Goal: Information Seeking & Learning: Learn about a topic

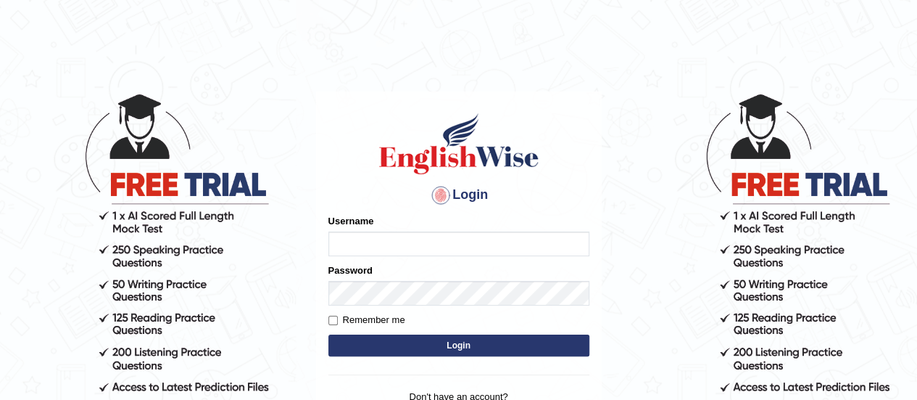
click at [439, 241] on input "Username" at bounding box center [458, 243] width 261 height 25
type input "GreeshmaV"
click at [351, 246] on input "Username" at bounding box center [458, 243] width 261 height 25
type input "GreeshmaV"
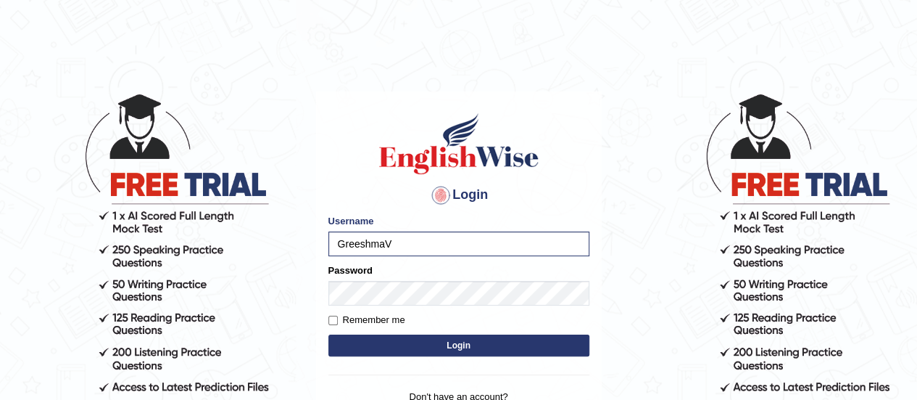
click at [394, 334] on button "Login" at bounding box center [458, 345] width 261 height 22
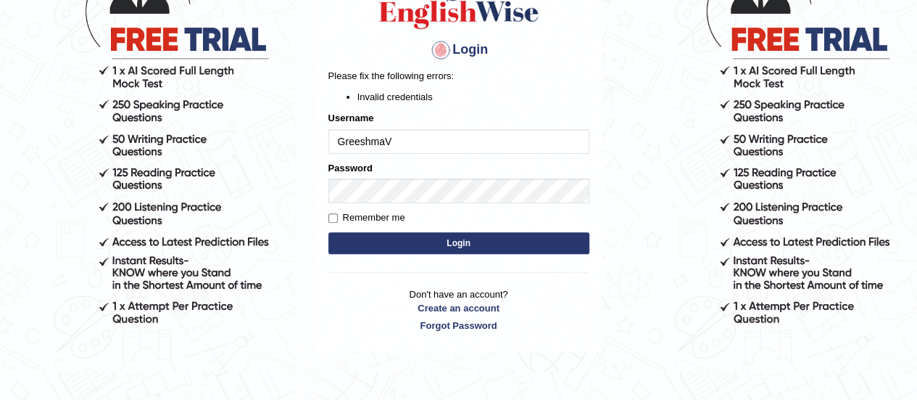
scroll to position [73, 0]
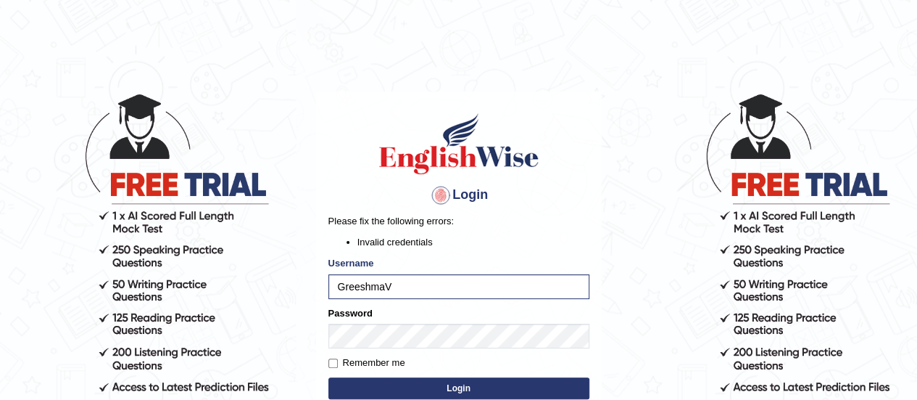
click at [376, 382] on button "Login" at bounding box center [458, 388] width 261 height 22
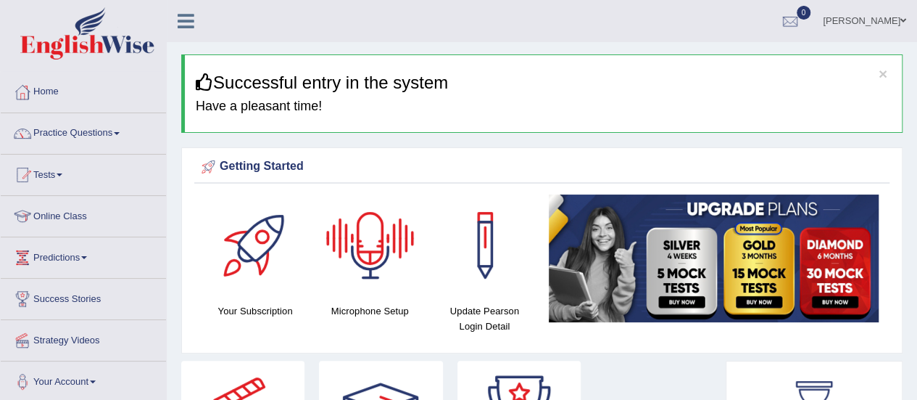
scroll to position [73, 0]
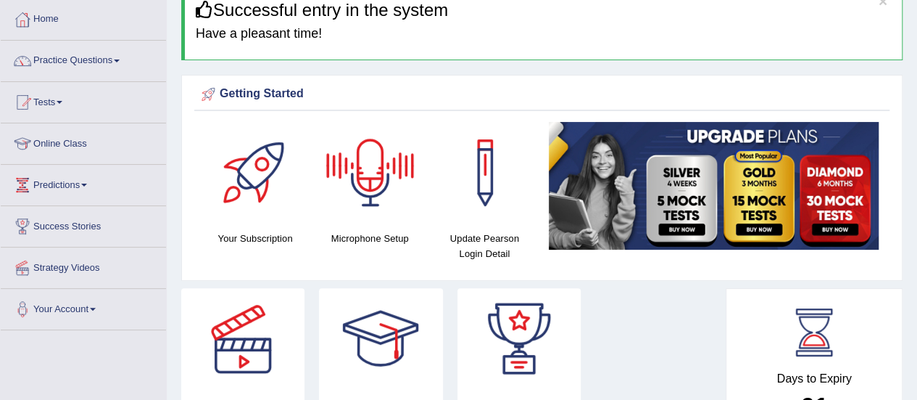
click at [379, 182] on div at bounding box center [371, 173] width 102 height 102
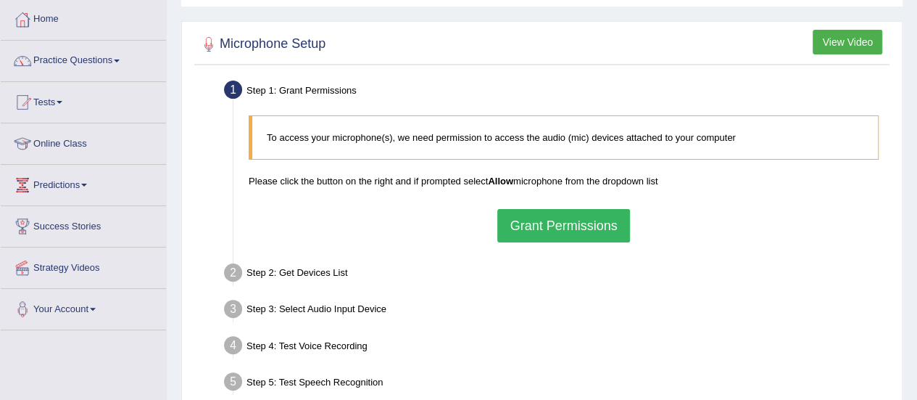
click at [831, 46] on button "View Video" at bounding box center [848, 42] width 70 height 25
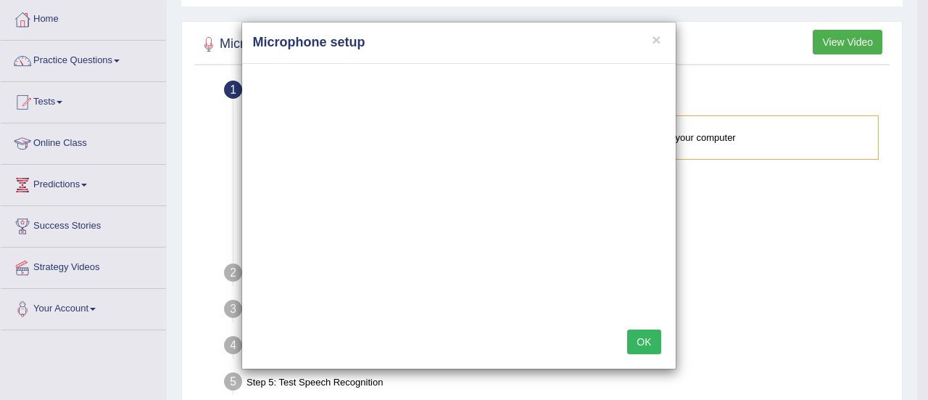
click at [628, 341] on button "OK" at bounding box center [643, 341] width 33 height 25
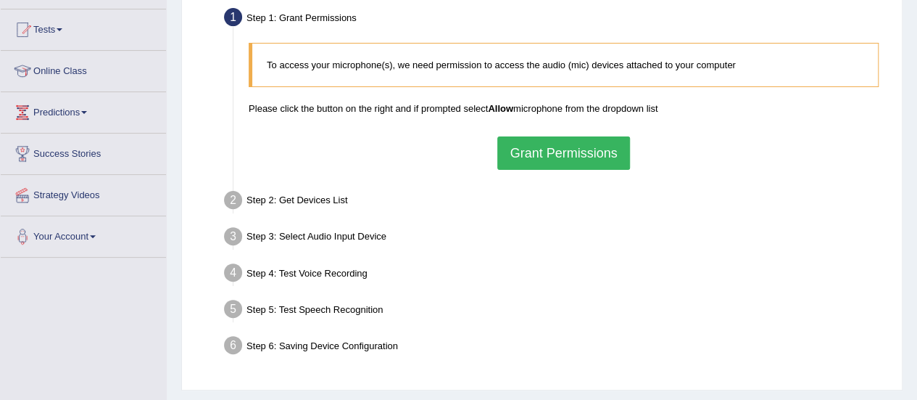
scroll to position [73, 0]
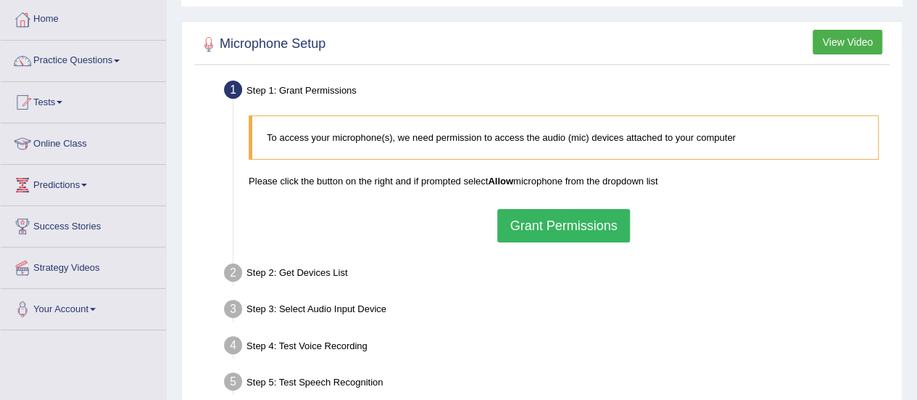
click at [86, 145] on link "Online Class" at bounding box center [83, 141] width 165 height 36
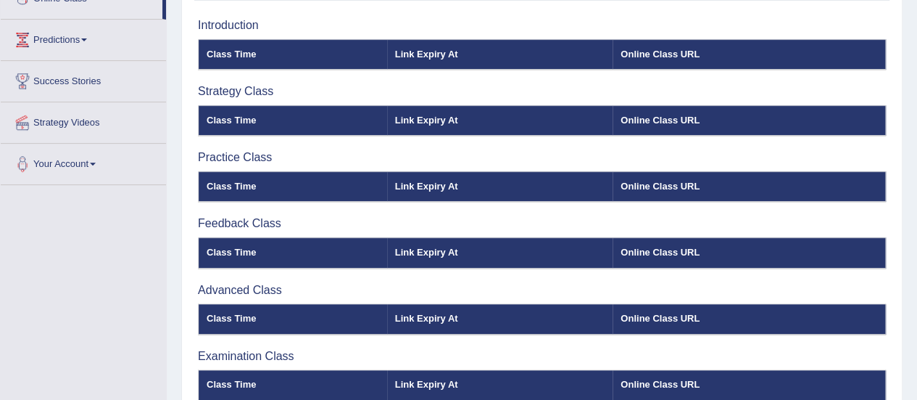
scroll to position [73, 0]
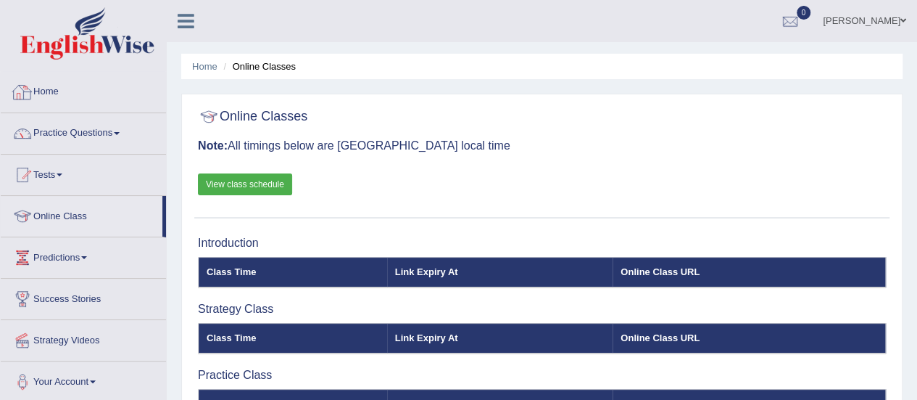
click at [54, 91] on link "Home" at bounding box center [83, 90] width 165 height 36
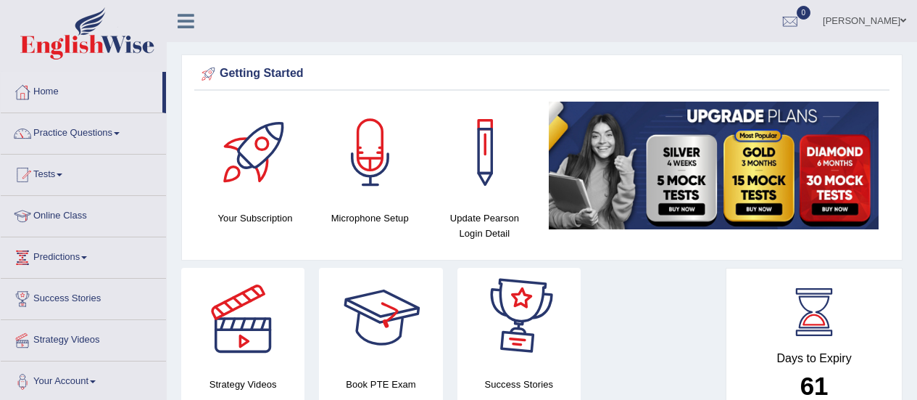
scroll to position [73, 0]
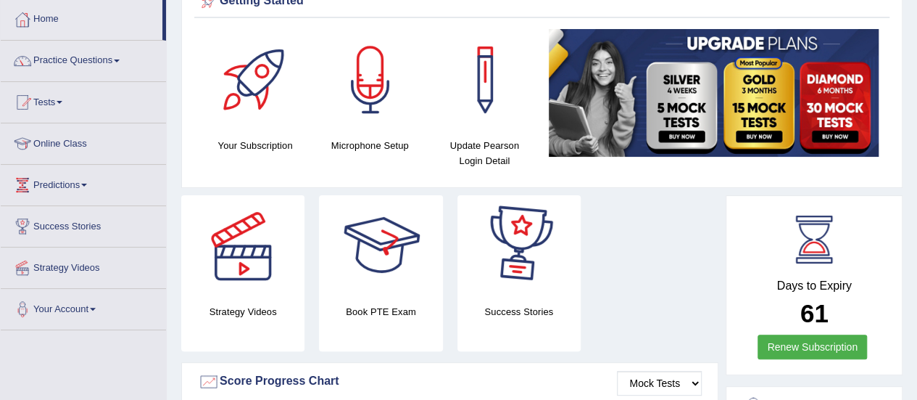
click at [370, 123] on div at bounding box center [371, 80] width 102 height 102
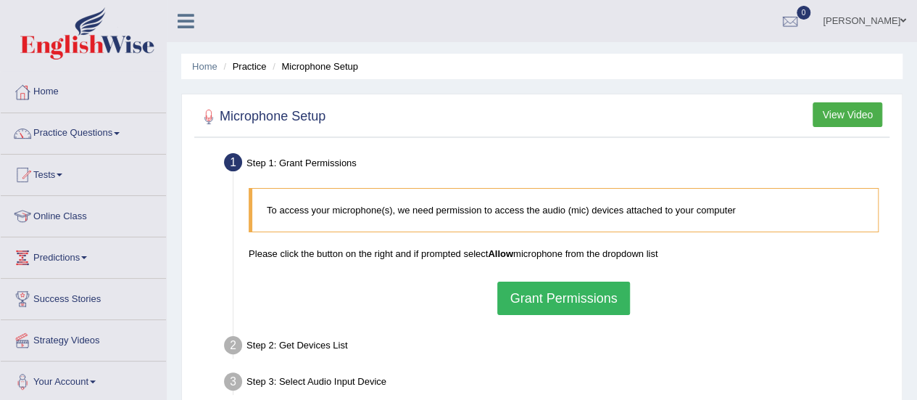
click at [846, 120] on button "View Video" at bounding box center [848, 114] width 70 height 25
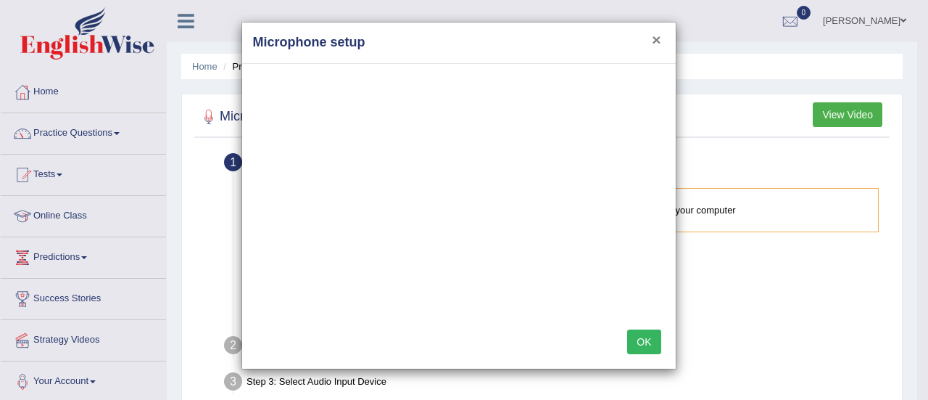
click at [661, 41] on button "×" at bounding box center [656, 39] width 9 height 15
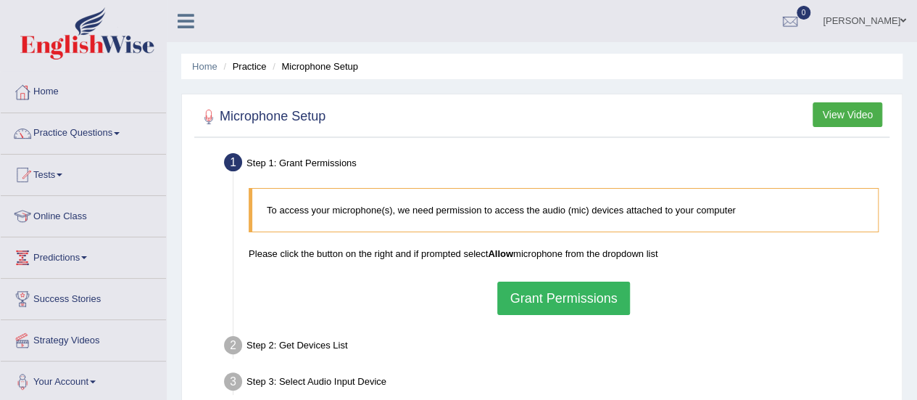
click at [592, 297] on button "Grant Permissions" at bounding box center [563, 297] width 132 height 33
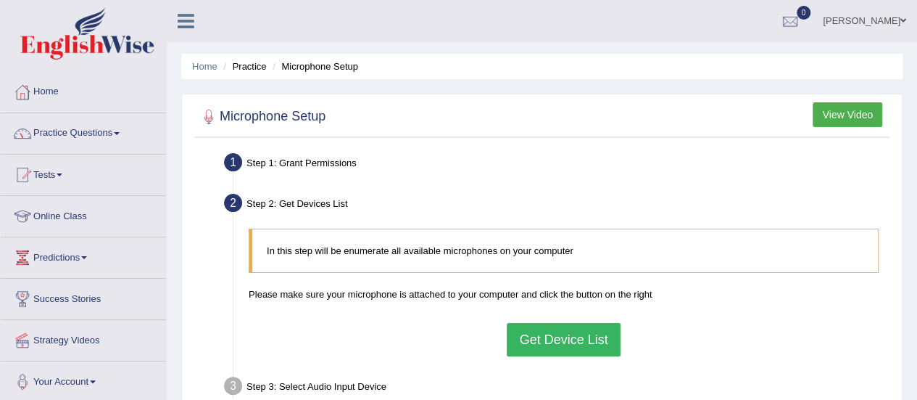
click at [569, 342] on button "Get Device List" at bounding box center [563, 339] width 113 height 33
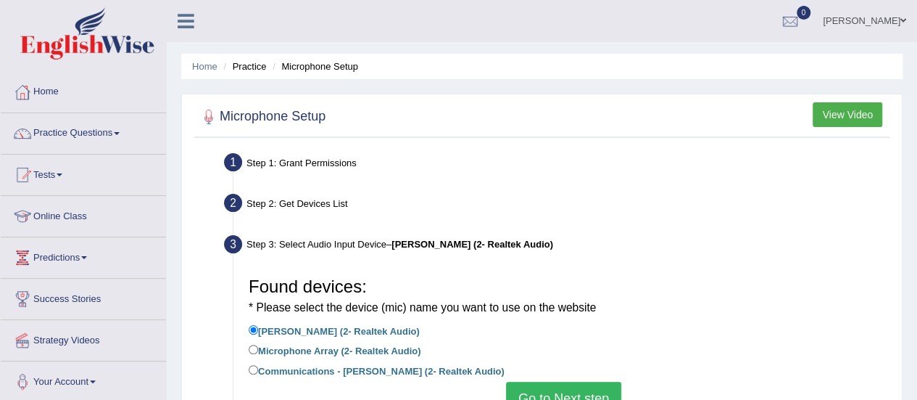
scroll to position [73, 0]
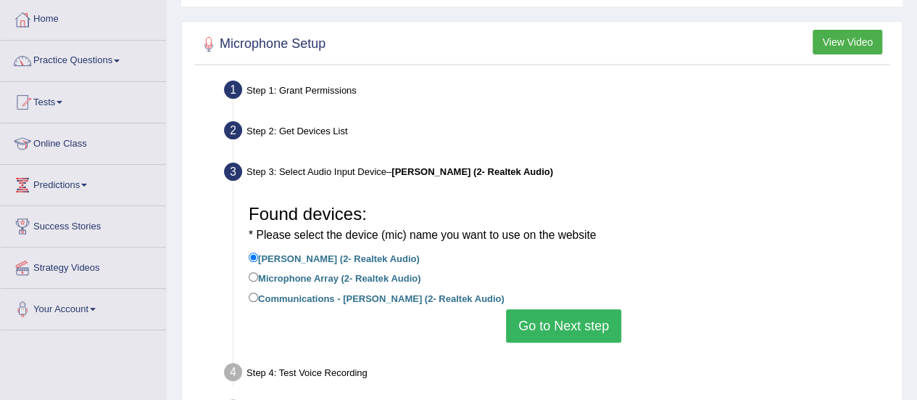
click at [561, 317] on button "Go to Next step" at bounding box center [563, 325] width 115 height 33
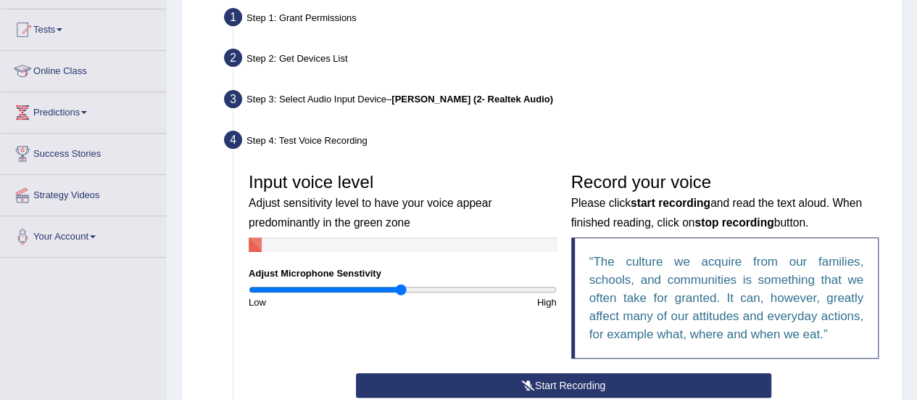
scroll to position [218, 0]
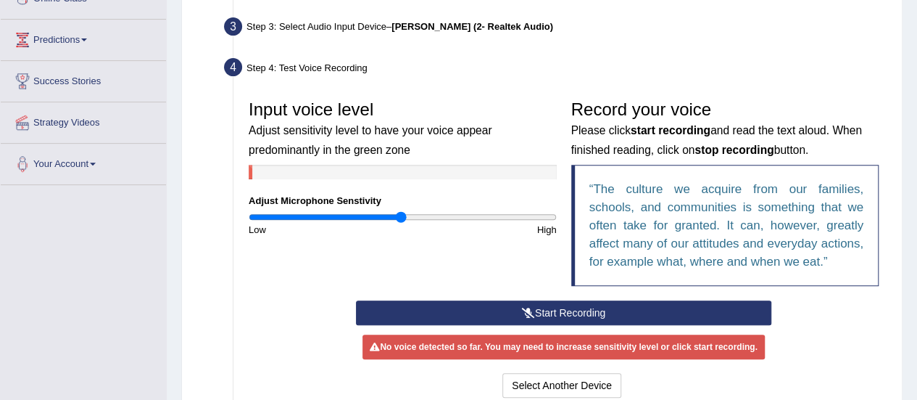
click at [578, 315] on button "Start Recording" at bounding box center [564, 312] width 416 height 25
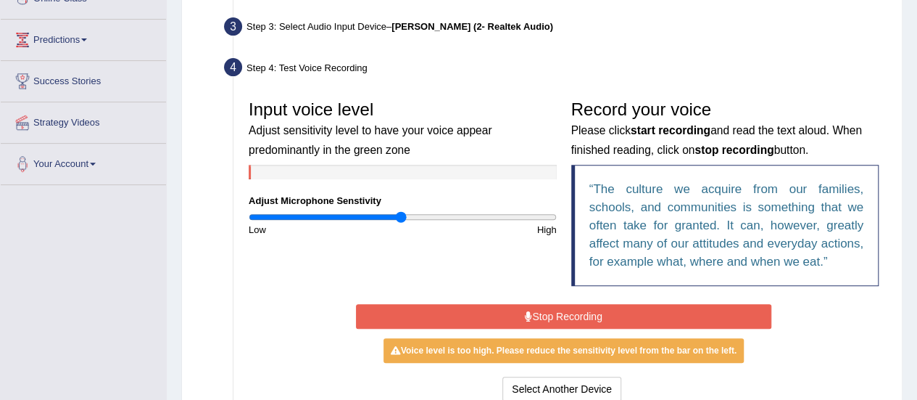
click at [578, 315] on button "Stop Recording" at bounding box center [564, 316] width 416 height 25
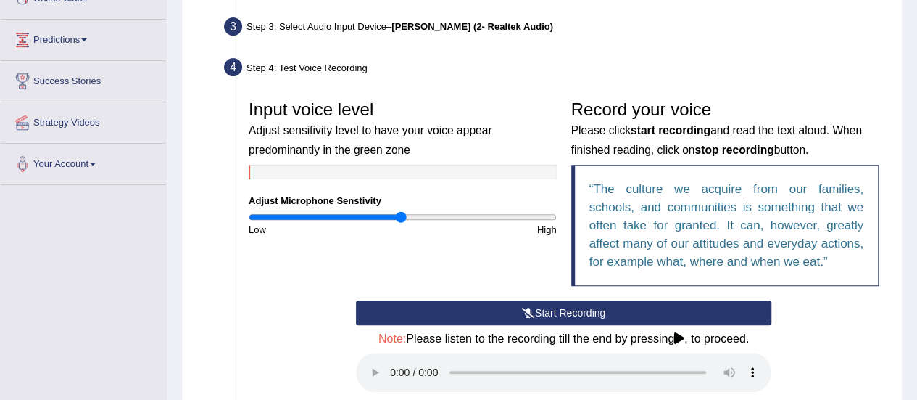
scroll to position [290, 0]
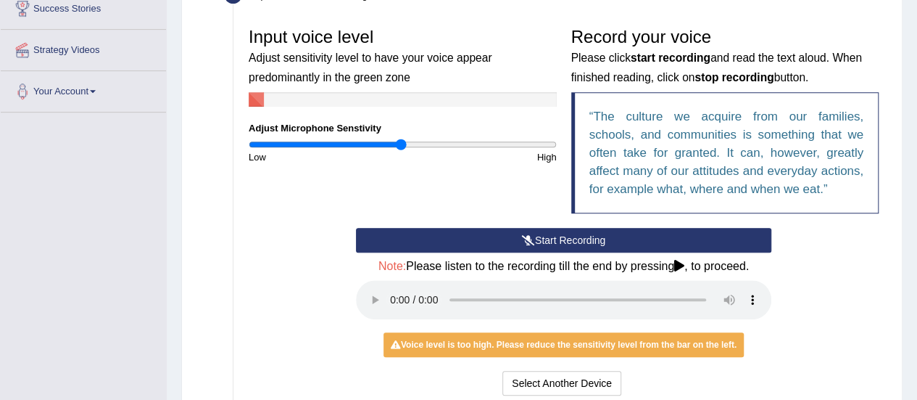
click at [843, 347] on div "Start Recording Stop Recording Note: Please listen to the recording till the en…" at bounding box center [563, 313] width 645 height 171
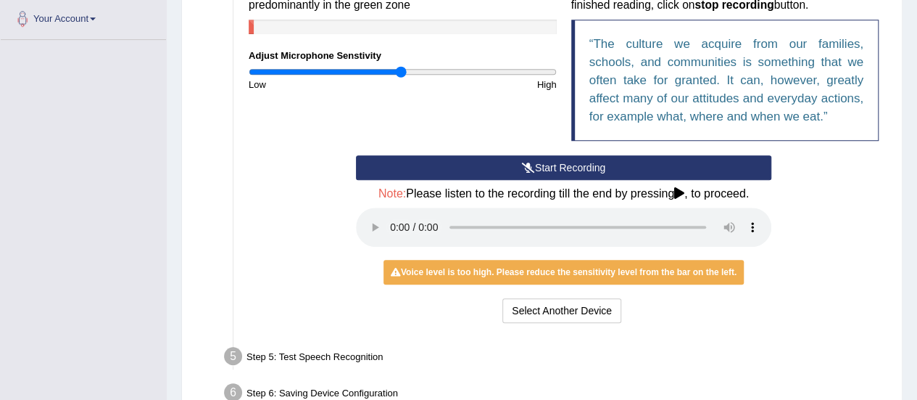
click at [561, 167] on button "Start Recording" at bounding box center [564, 167] width 416 height 25
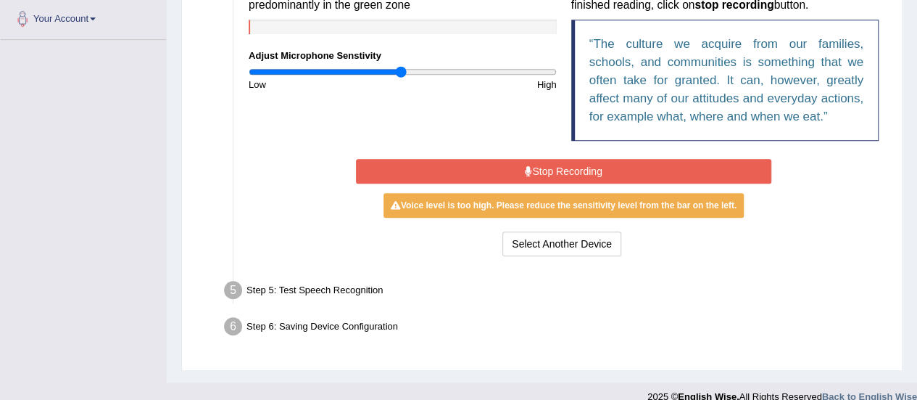
click at [561, 168] on button "Stop Recording" at bounding box center [564, 171] width 416 height 25
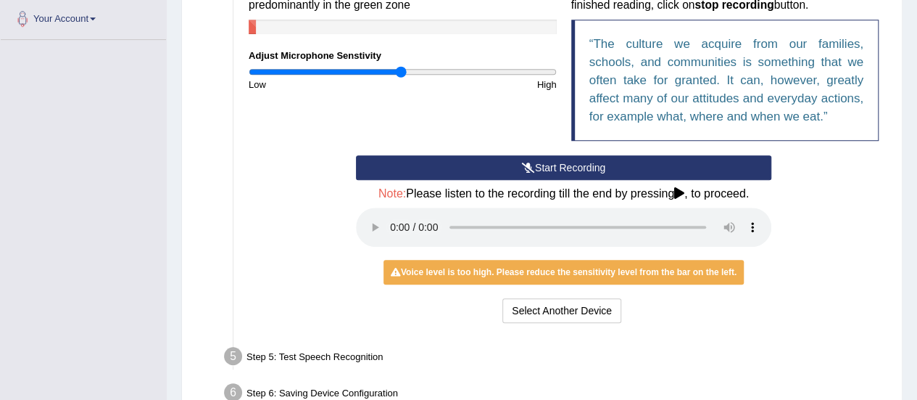
click at [548, 165] on button "Start Recording" at bounding box center [564, 167] width 416 height 25
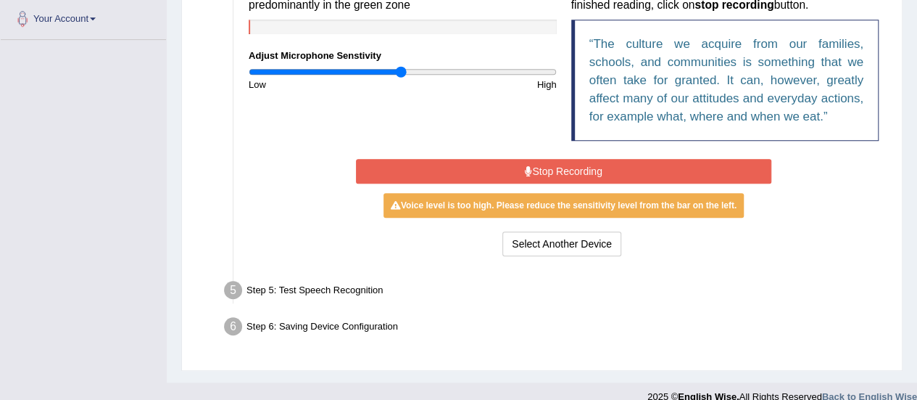
click at [547, 160] on button "Stop Recording" at bounding box center [564, 171] width 416 height 25
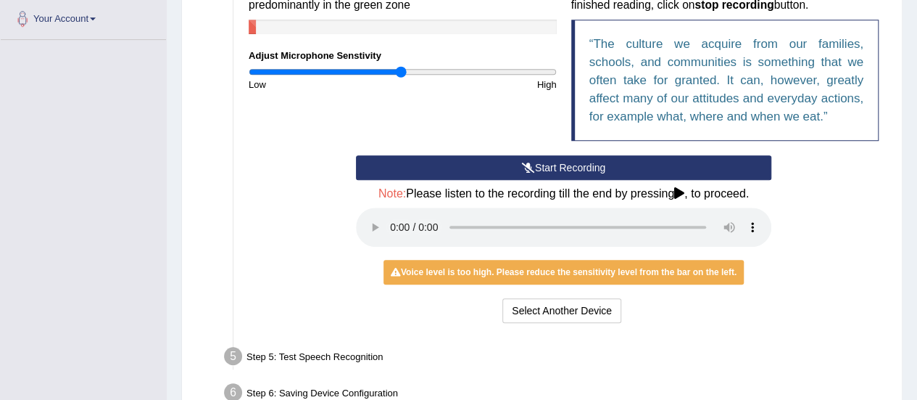
click at [564, 163] on button "Start Recording" at bounding box center [564, 167] width 416 height 25
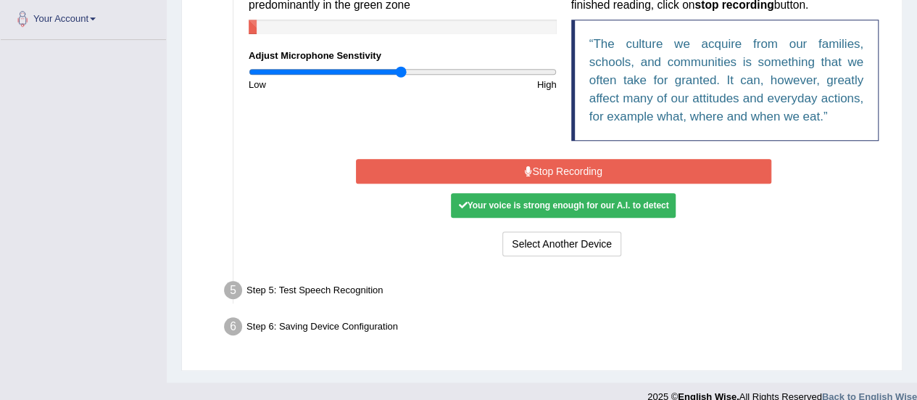
click at [564, 164] on button "Stop Recording" at bounding box center [564, 171] width 416 height 25
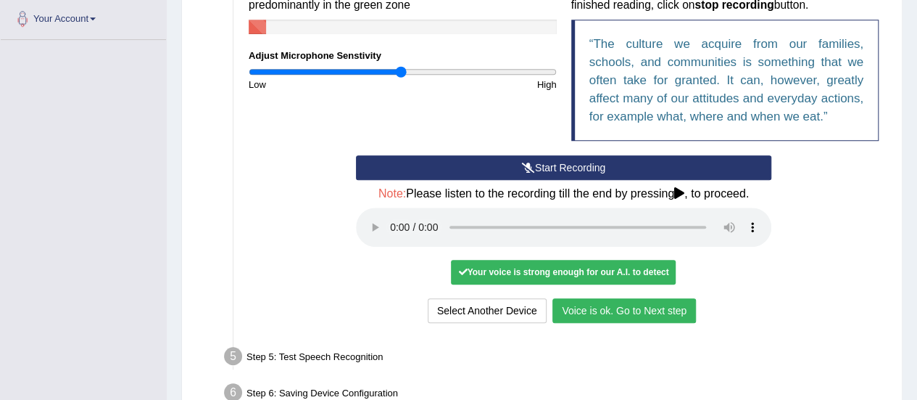
click at [586, 311] on button "Voice is ok. Go to Next step" at bounding box center [625, 310] width 144 height 25
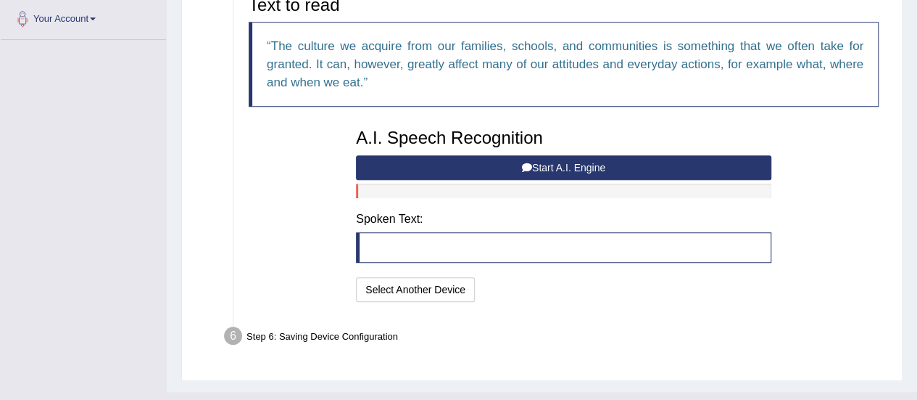
click at [512, 168] on button "Start A.I. Engine" at bounding box center [564, 167] width 416 height 25
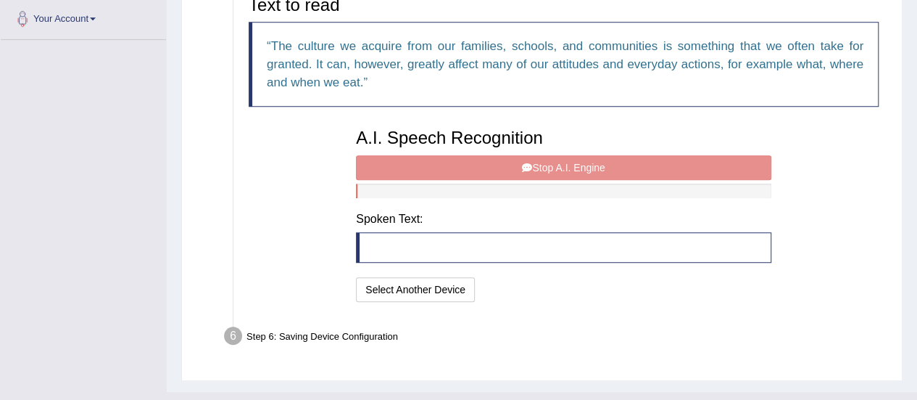
click at [512, 168] on div "A.I. Speech Recognition Start A.I. Engine Stop A.I. Engine Note: Please listen …" at bounding box center [564, 213] width 430 height 184
click at [534, 167] on div "A.I. Speech Recognition Start A.I. Engine Stop A.I. Engine Note: Please listen …" at bounding box center [564, 213] width 430 height 184
click at [477, 168] on div "A.I. Speech Recognition Start A.I. Engine Stop A.I. Engine Note: Please listen …" at bounding box center [564, 213] width 430 height 184
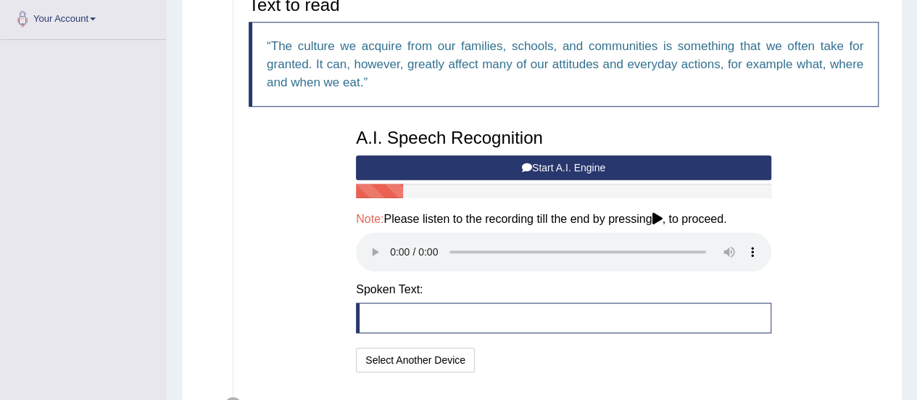
click at [553, 169] on button "Start A.I. Engine" at bounding box center [564, 167] width 416 height 25
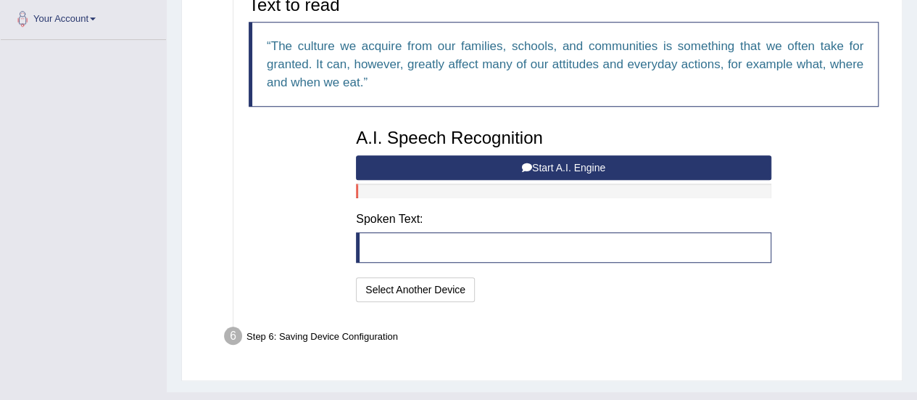
click at [534, 169] on button "Start A.I. Engine" at bounding box center [564, 167] width 416 height 25
click at [525, 167] on icon at bounding box center [527, 167] width 10 height 10
click at [585, 165] on button "Start A.I. Engine" at bounding box center [564, 167] width 416 height 25
click at [516, 172] on button "Start A.I. Engine" at bounding box center [564, 167] width 416 height 25
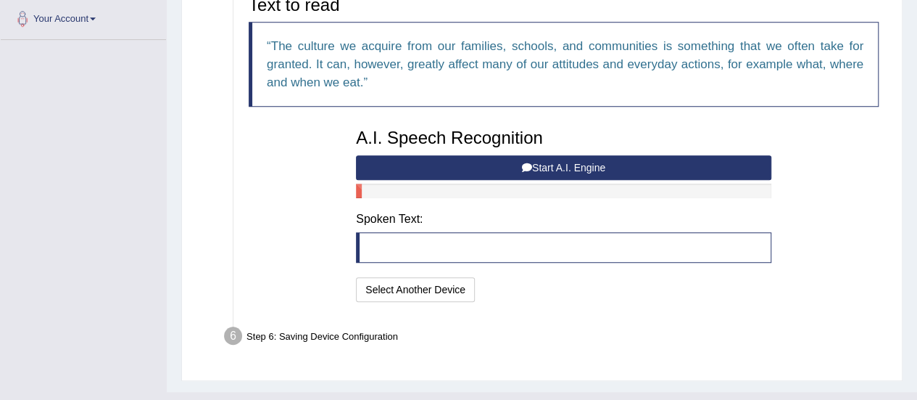
click at [564, 162] on button "Start A.I. Engine" at bounding box center [564, 167] width 416 height 25
click at [531, 163] on button "Start A.I. Engine" at bounding box center [564, 167] width 416 height 25
click at [556, 157] on button "Start A.I. Engine" at bounding box center [564, 167] width 416 height 25
click at [521, 159] on button "Start A.I. Engine" at bounding box center [564, 167] width 416 height 25
click at [452, 172] on button "Start A.I. Engine" at bounding box center [564, 167] width 416 height 25
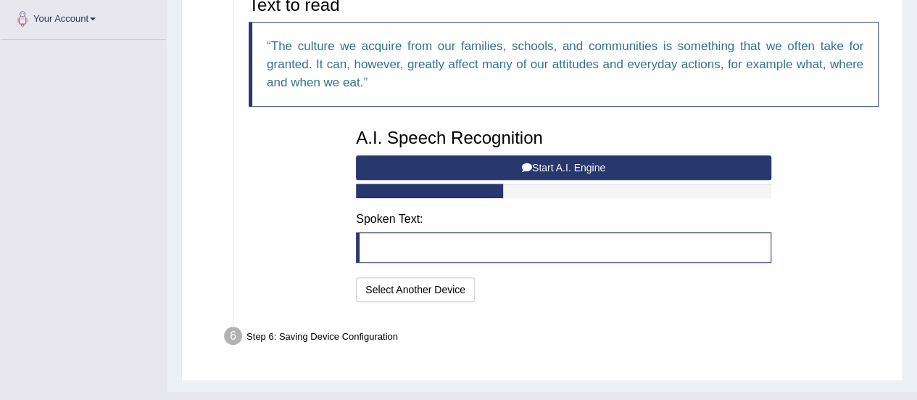
drag, startPoint x: 452, startPoint y: 172, endPoint x: 790, endPoint y: 294, distance: 359.4
click at [790, 294] on div "Text to read The culture we acquire from our families, schools, and communities…" at bounding box center [563, 146] width 645 height 317
click at [785, 295] on div "Text to read The culture we acquire from our families, schools, and communities…" at bounding box center [563, 146] width 645 height 317
click at [561, 166] on button "Start A.I. Engine" at bounding box center [564, 167] width 416 height 25
click at [534, 161] on button "Start A.I. Engine" at bounding box center [564, 167] width 416 height 25
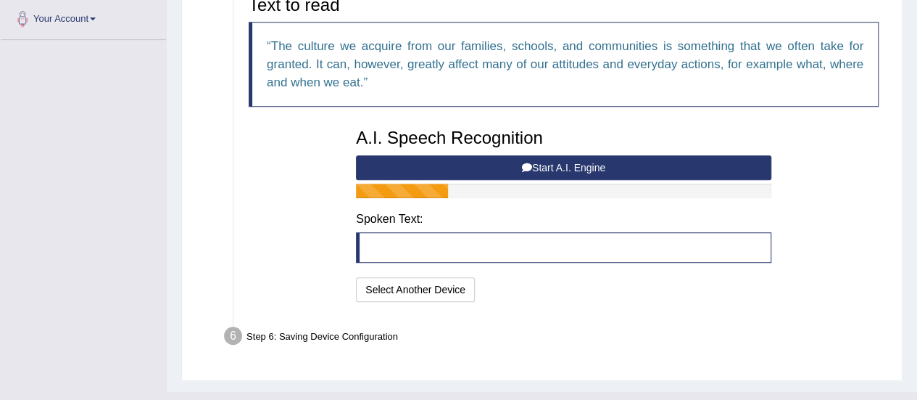
click at [526, 170] on icon at bounding box center [527, 167] width 10 height 10
click at [525, 163] on icon at bounding box center [527, 167] width 10 height 10
click at [524, 162] on icon at bounding box center [527, 167] width 10 height 10
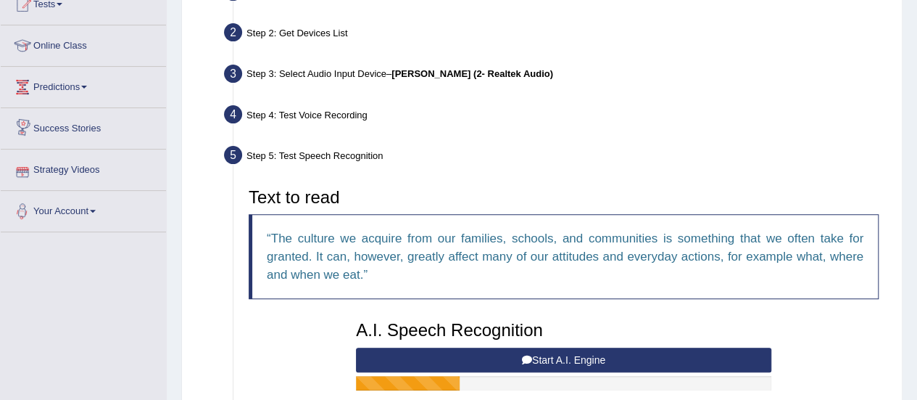
scroll to position [25, 0]
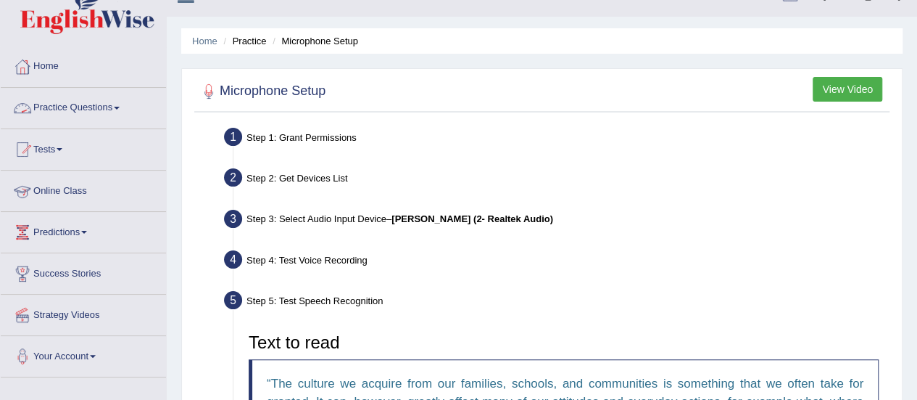
click at [51, 109] on link "Practice Questions" at bounding box center [83, 106] width 165 height 36
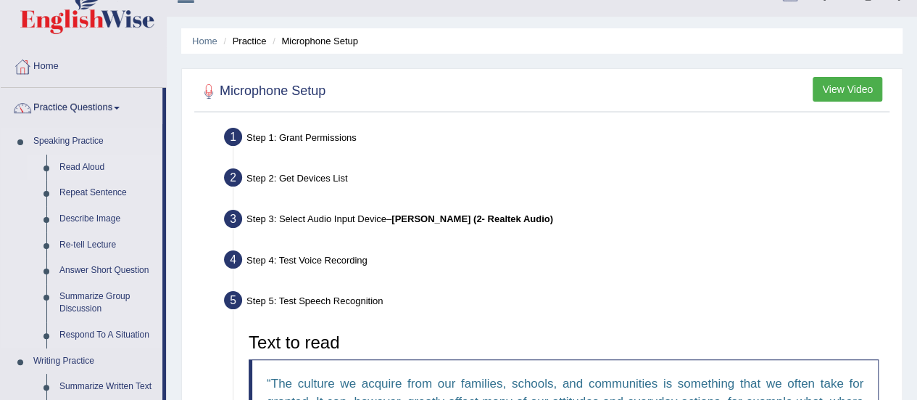
click at [68, 169] on link "Read Aloud" at bounding box center [107, 167] width 109 height 26
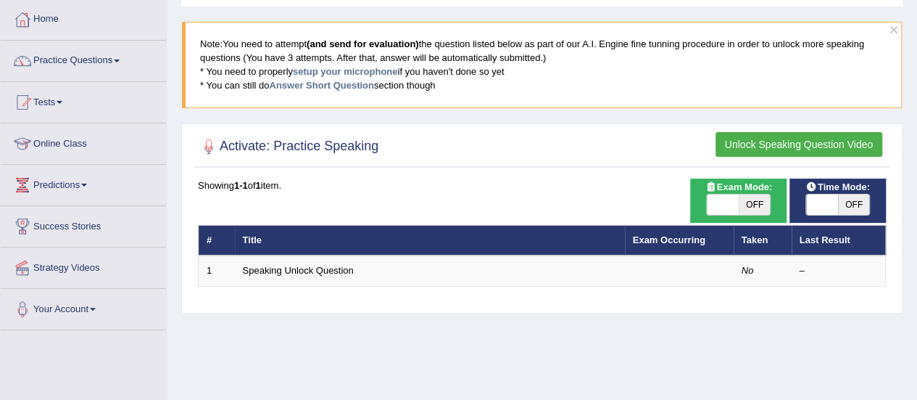
click at [851, 202] on span "OFF" at bounding box center [854, 204] width 32 height 20
checkbox input "true"
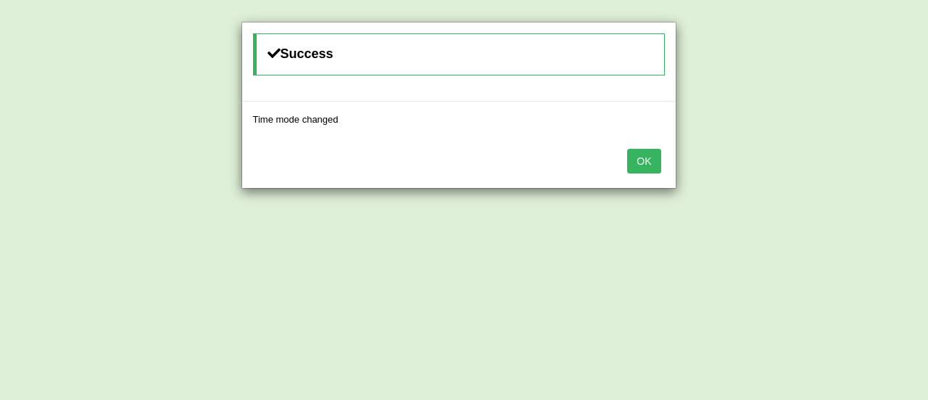
click at [655, 156] on button "OK" at bounding box center [643, 161] width 33 height 25
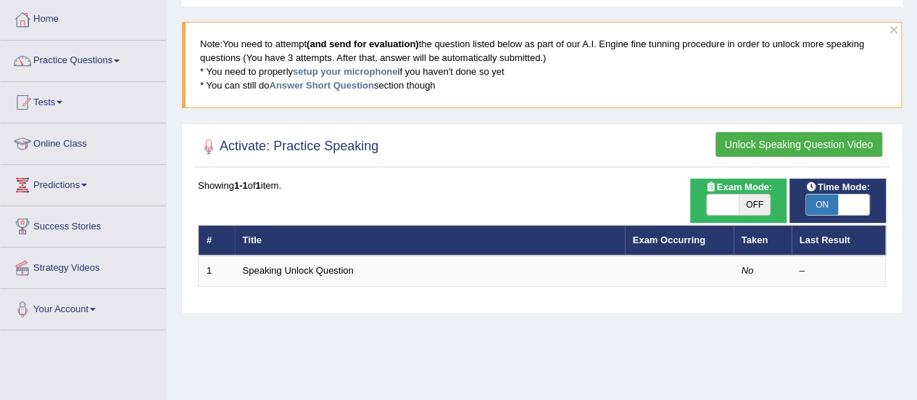
click at [756, 204] on span "OFF" at bounding box center [755, 204] width 32 height 20
checkbox input "true"
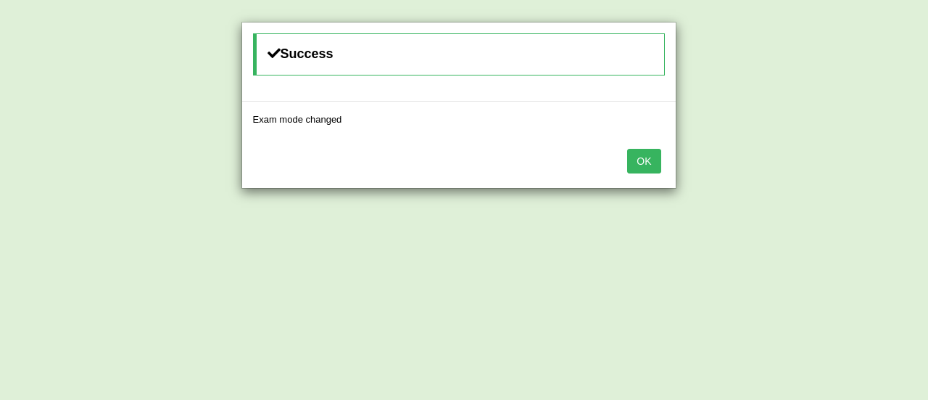
click at [648, 153] on button "OK" at bounding box center [643, 161] width 33 height 25
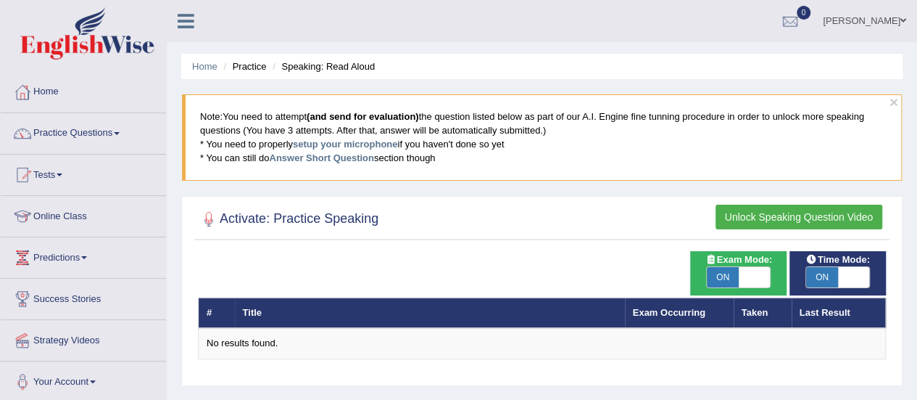
click at [795, 209] on button "Unlock Speaking Question Video" at bounding box center [799, 216] width 167 height 25
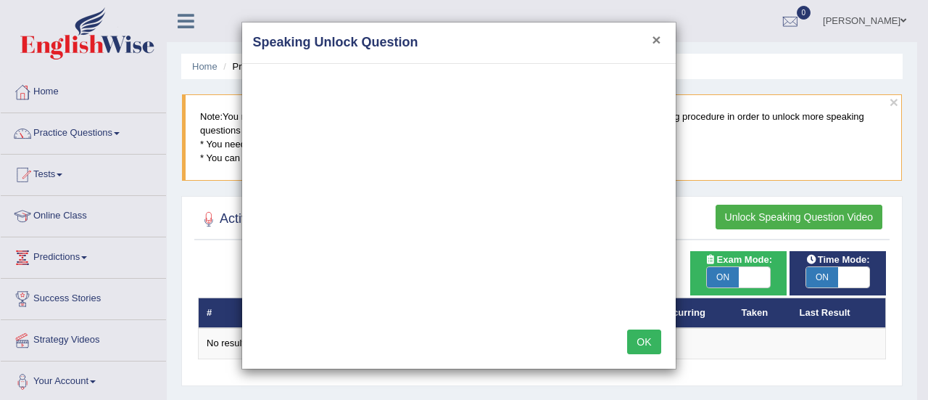
click at [654, 43] on button "×" at bounding box center [656, 39] width 9 height 15
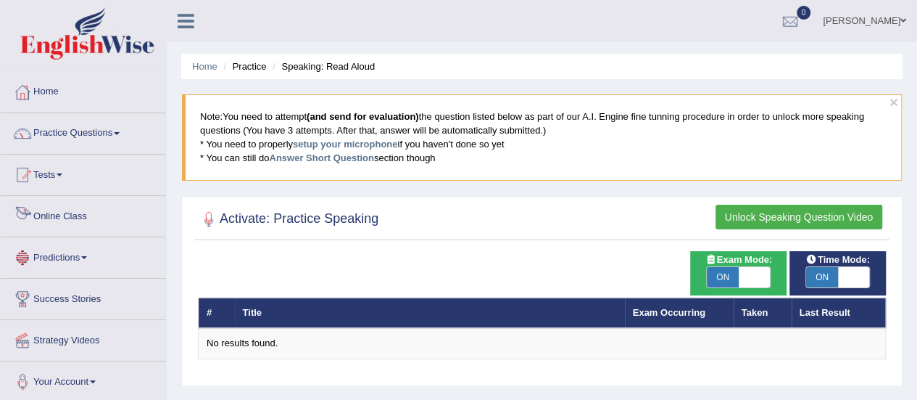
scroll to position [73, 0]
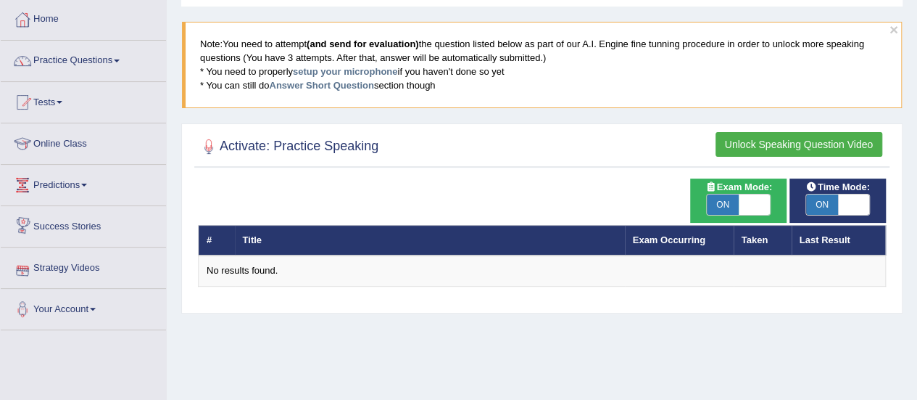
click at [64, 186] on link "Predictions" at bounding box center [83, 183] width 165 height 36
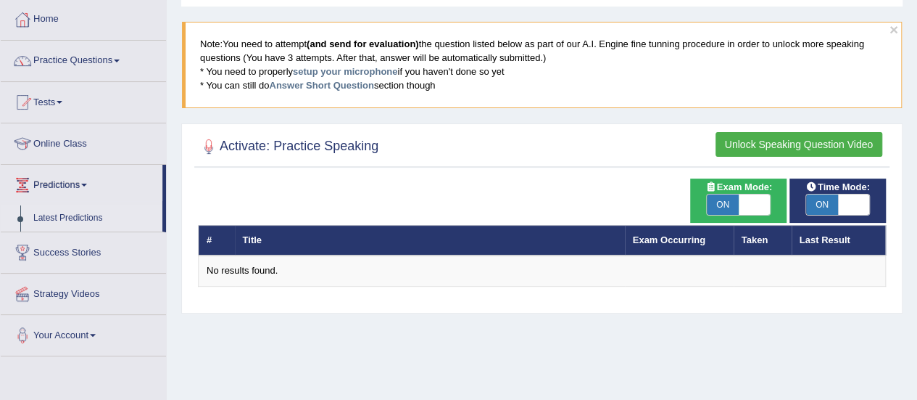
click at [61, 219] on link "Latest Predictions" at bounding box center [95, 218] width 136 height 26
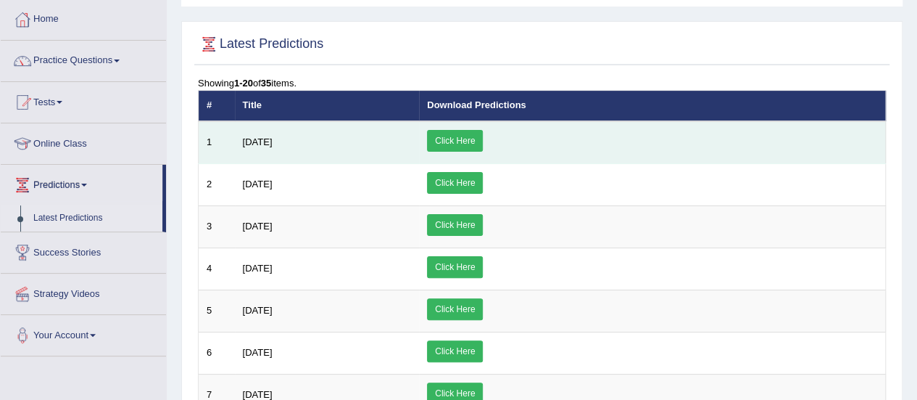
click at [483, 143] on link "Click Here" at bounding box center [455, 141] width 56 height 22
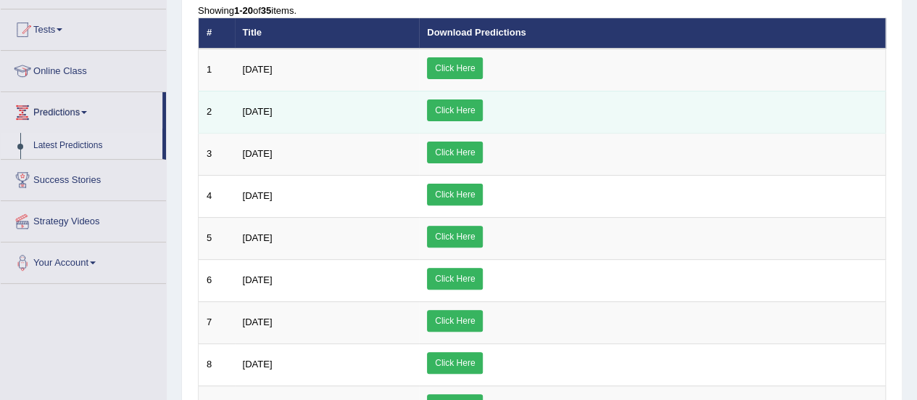
scroll to position [73, 0]
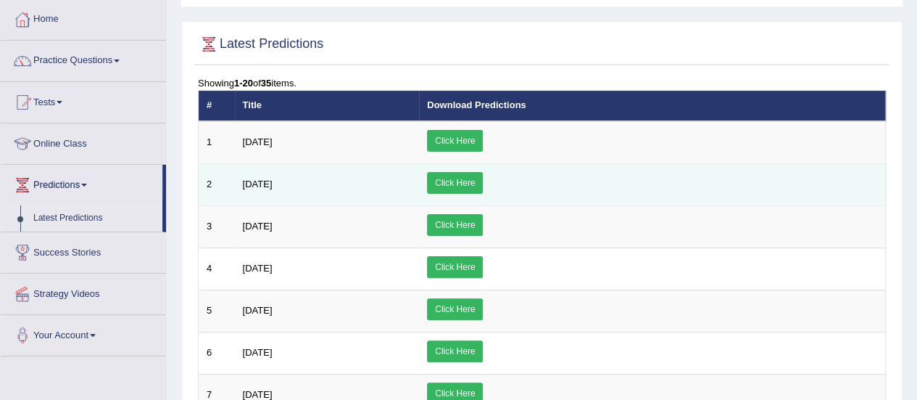
click at [483, 182] on link "Click Here" at bounding box center [455, 183] width 56 height 22
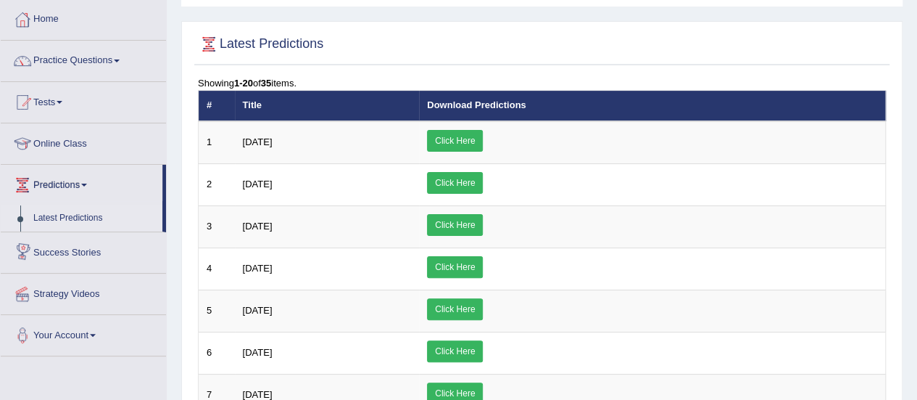
click at [62, 218] on link "Latest Predictions" at bounding box center [95, 218] width 136 height 26
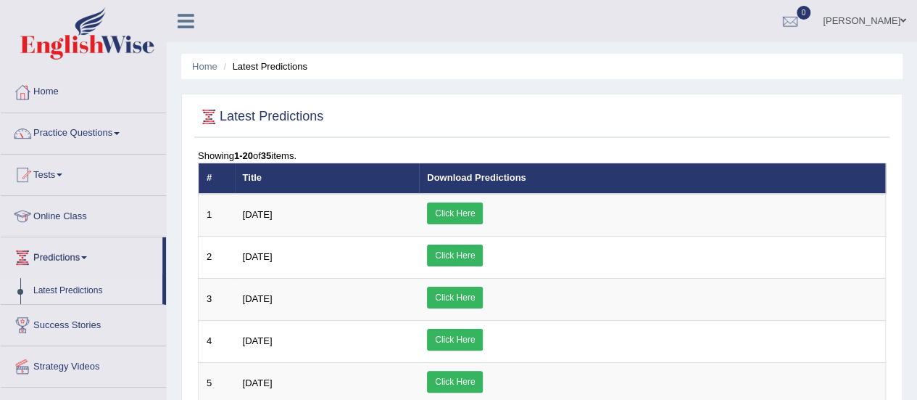
scroll to position [73, 0]
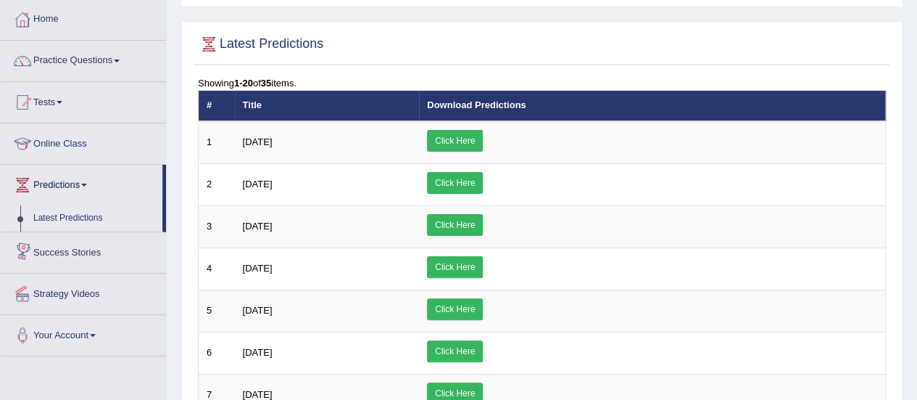
click at [66, 256] on link "Success Stories" at bounding box center [83, 250] width 165 height 36
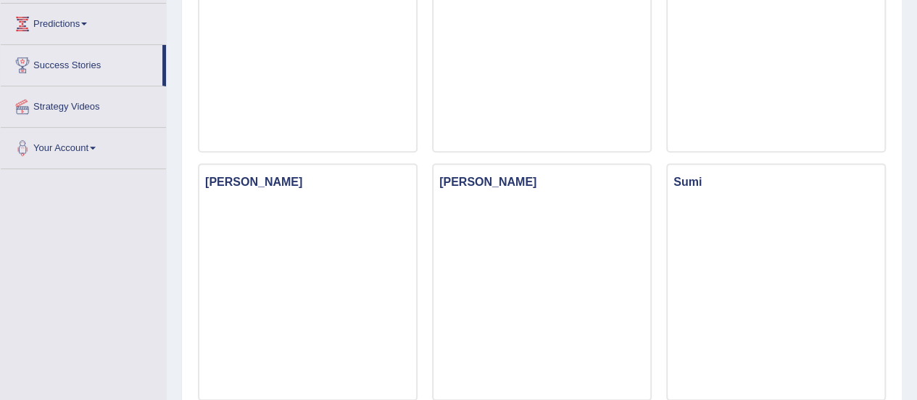
scroll to position [88, 0]
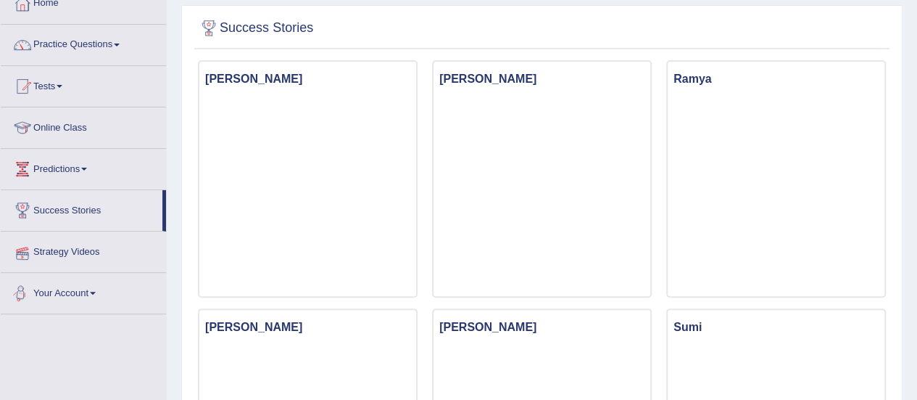
click at [94, 260] on link "Strategy Videos" at bounding box center [83, 249] width 165 height 36
